Goal: Task Accomplishment & Management: Use online tool/utility

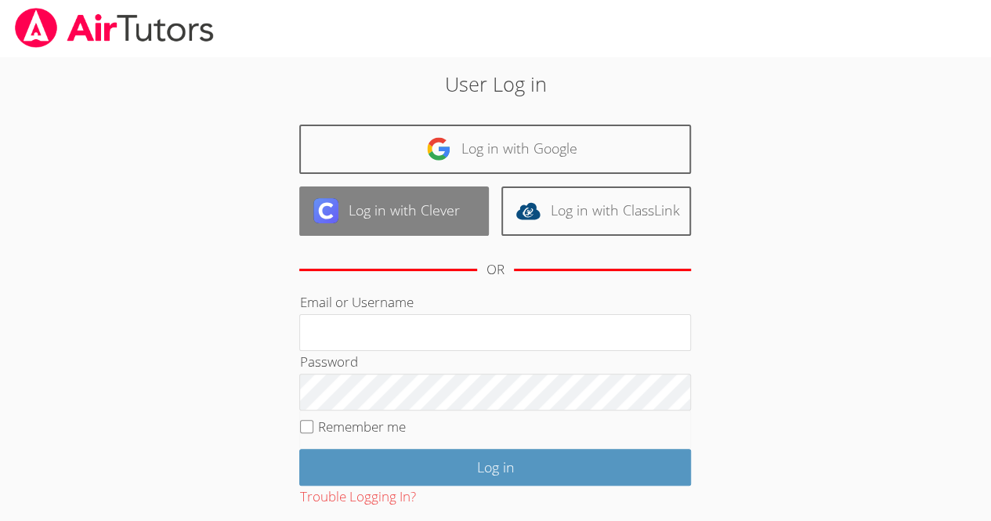
click at [424, 208] on link "Log in with Clever" at bounding box center [394, 210] width 190 height 49
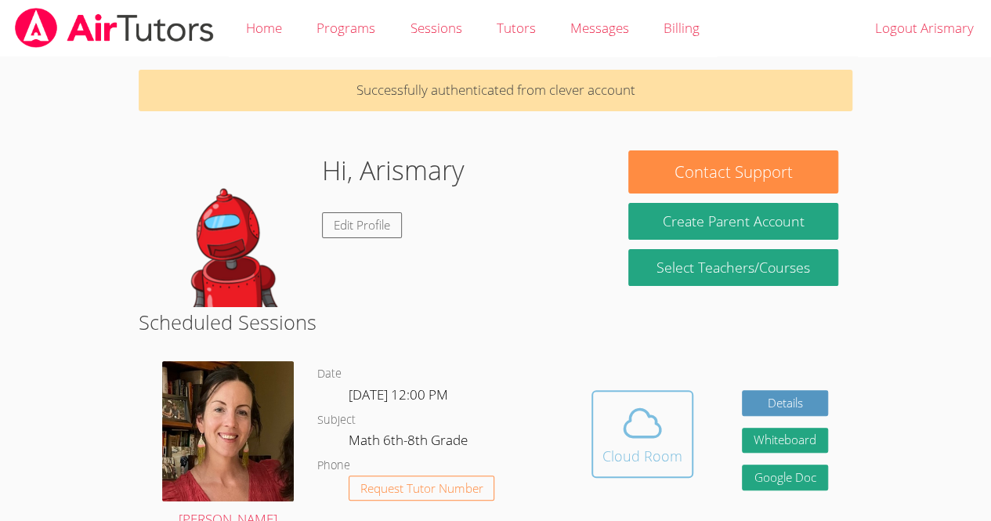
click at [654, 426] on icon at bounding box center [643, 423] width 44 height 44
click at [675, 439] on span at bounding box center [643, 423] width 80 height 44
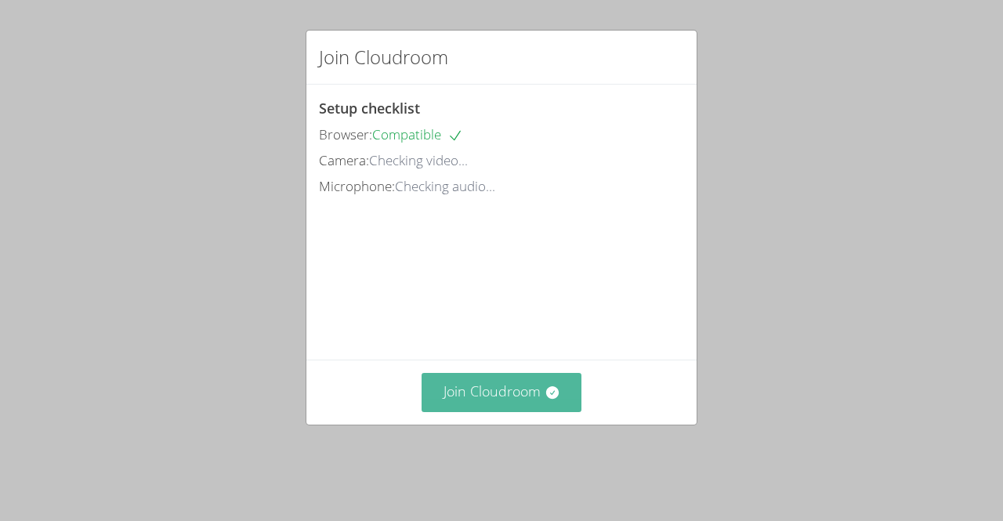
click at [509, 411] on button "Join Cloudroom" at bounding box center [502, 392] width 161 height 38
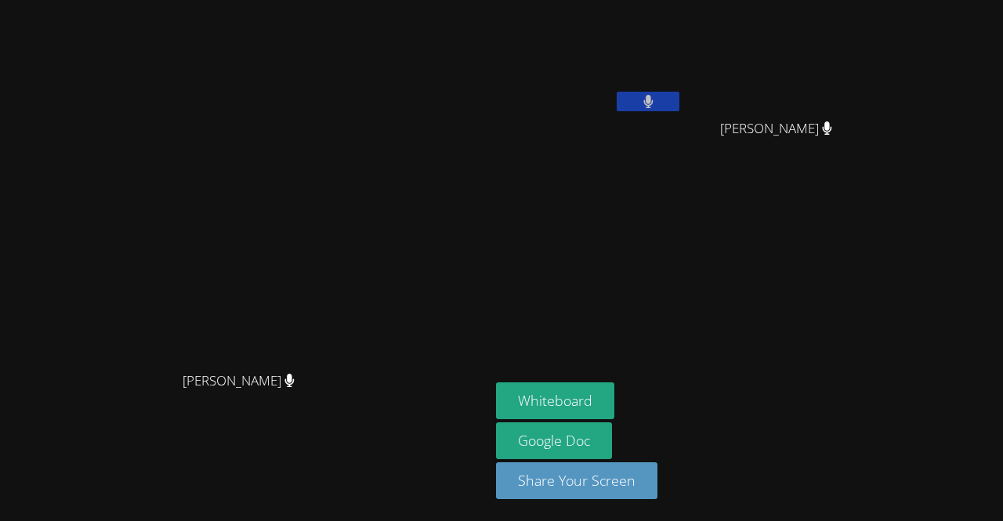
drag, startPoint x: 467, startPoint y: 222, endPoint x: 782, endPoint y: 232, distance: 315.2
drag, startPoint x: 782, startPoint y: 232, endPoint x: 959, endPoint y: 331, distance: 203.1
click at [882, 331] on aside "[PERSON_NAME] [PERSON_NAME] [PERSON_NAME] [PERSON_NAME] Whiteboard Google Doc S…" at bounding box center [686, 260] width 392 height 521
click at [614, 399] on button "Whiteboard" at bounding box center [555, 400] width 118 height 37
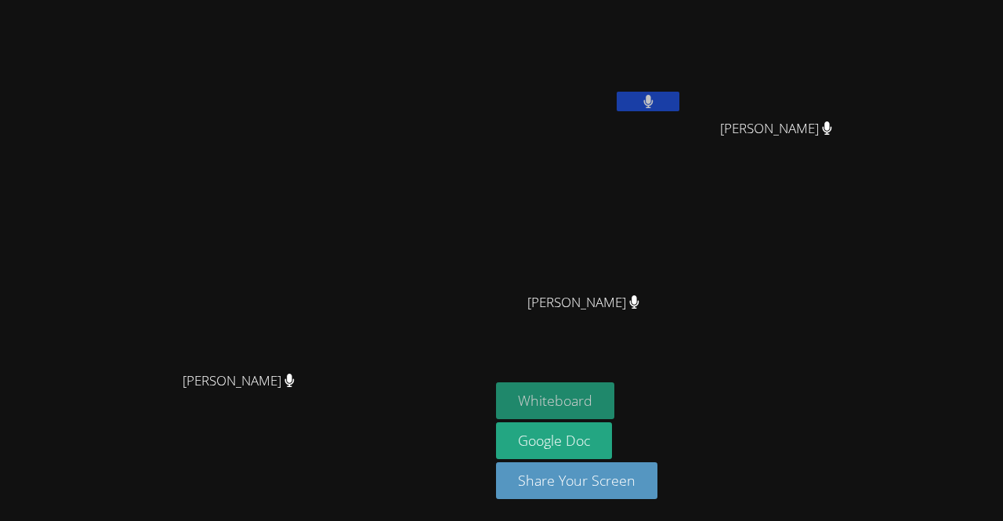
click at [614, 417] on button "Whiteboard" at bounding box center [555, 400] width 118 height 37
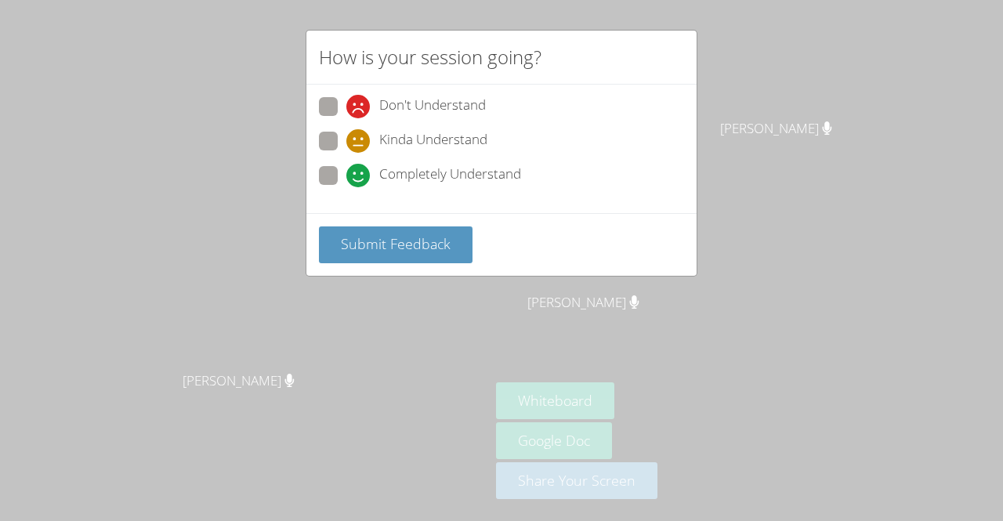
click at [426, 174] on span "Completely Understand" at bounding box center [450, 176] width 142 height 24
click at [360, 174] on input "Completely Understand" at bounding box center [352, 172] width 13 height 13
radio input "true"
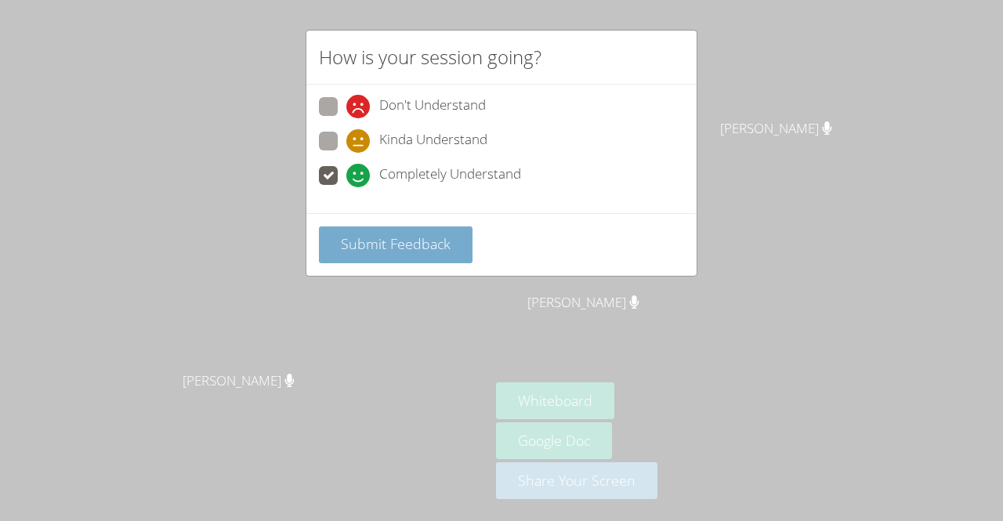
click at [422, 253] on button "Submit Feedback" at bounding box center [396, 244] width 154 height 37
